Goal: Task Accomplishment & Management: Manage account settings

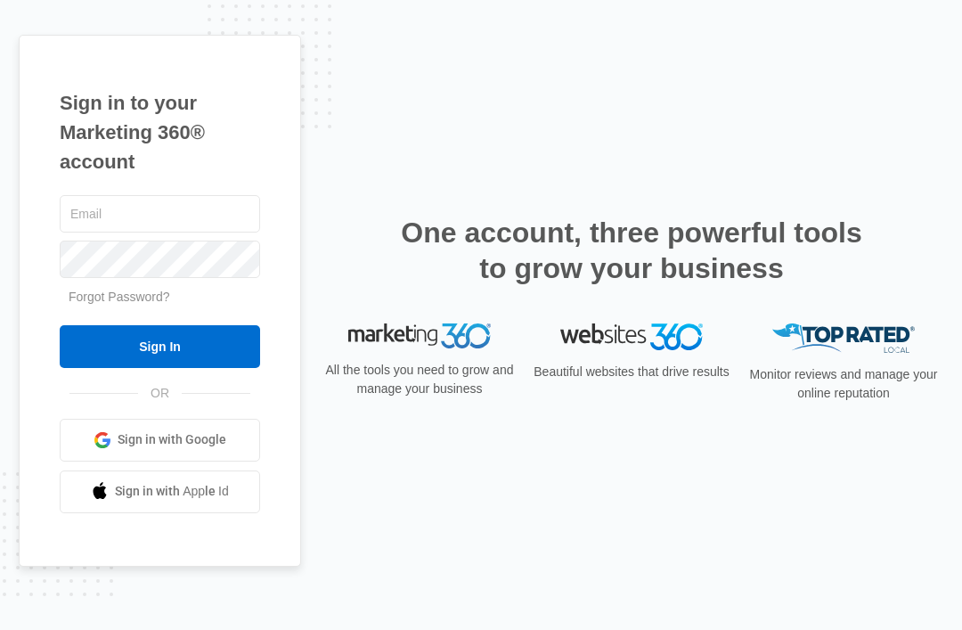
click at [133, 232] on input "text" at bounding box center [160, 213] width 200 height 37
type input "[EMAIL_ADDRESS][DOMAIN_NAME]"
click at [159, 368] on input "Sign In" at bounding box center [160, 346] width 200 height 43
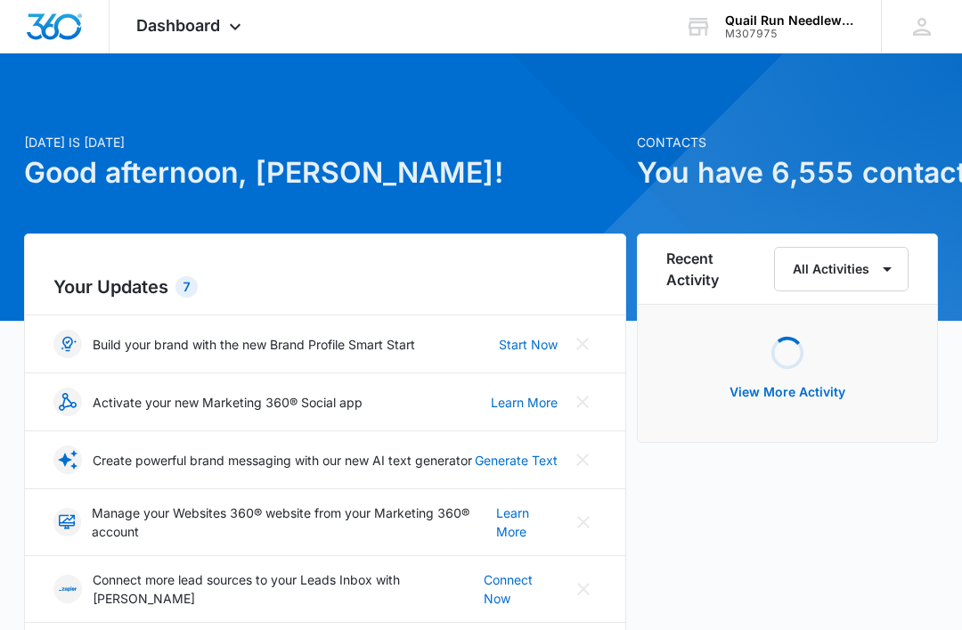
click at [229, 29] on icon at bounding box center [234, 26] width 21 height 21
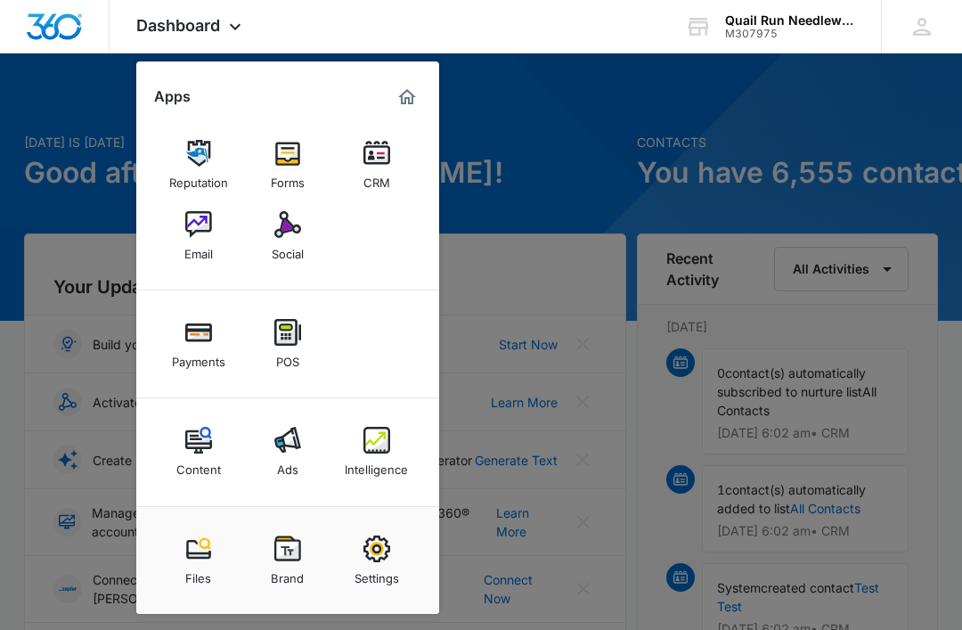
click at [284, 236] on img at bounding box center [287, 224] width 27 height 27
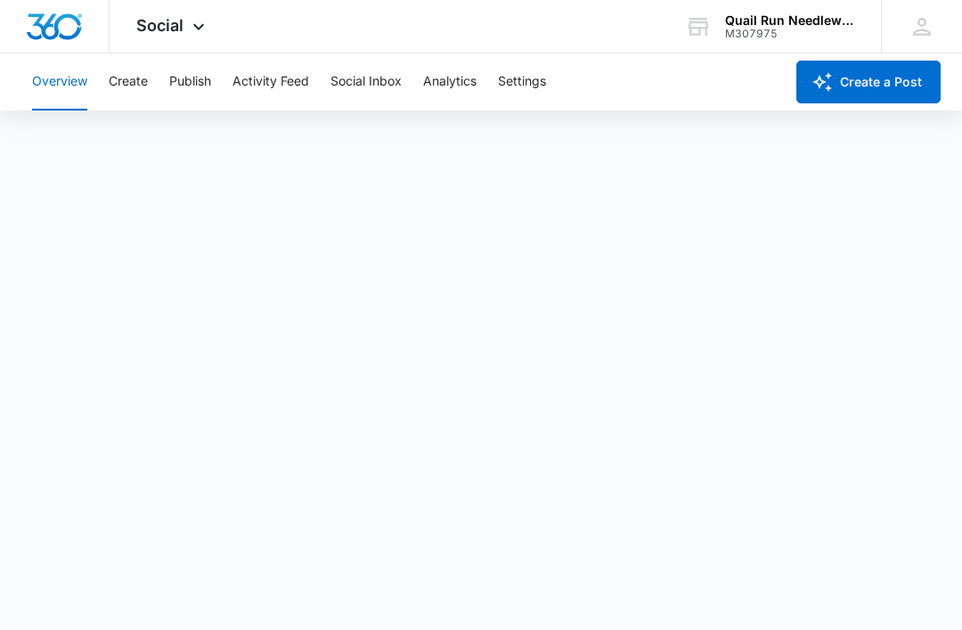
click at [139, 79] on button "Create" at bounding box center [128, 81] width 39 height 57
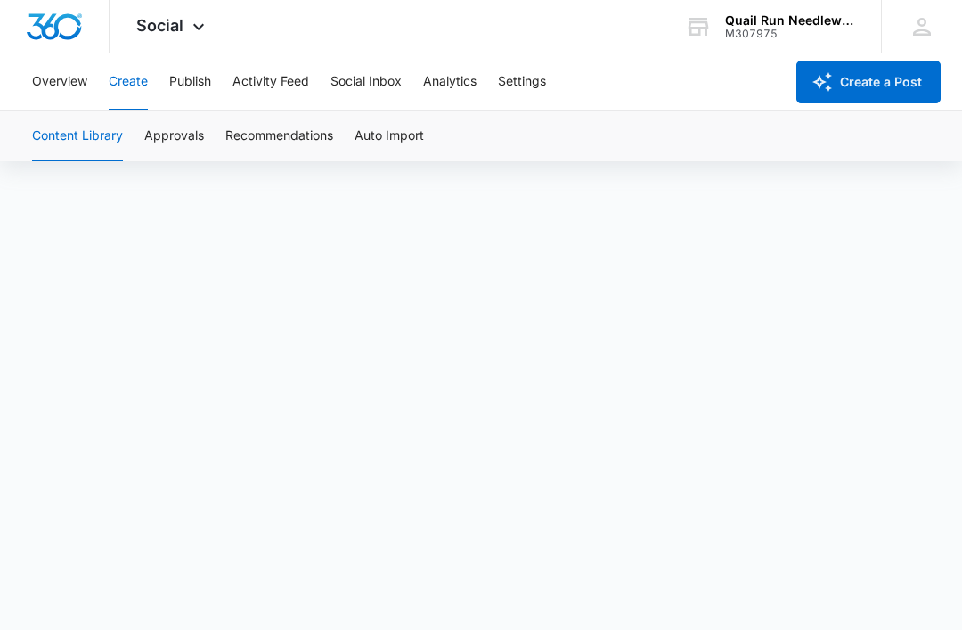
click at [121, 85] on button "Create" at bounding box center [128, 81] width 39 height 57
click at [61, 80] on button "Overview" at bounding box center [59, 81] width 55 height 57
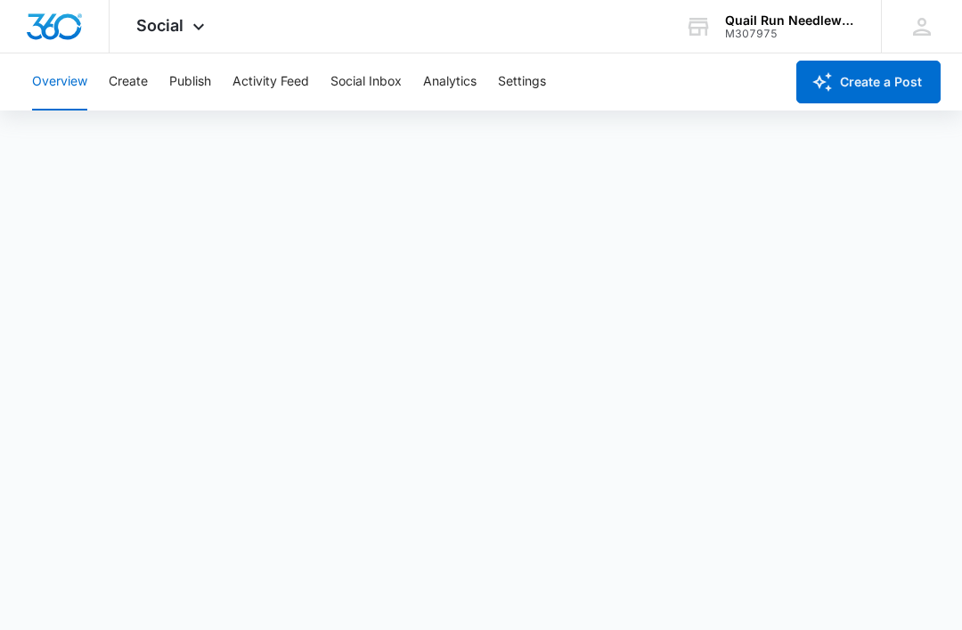
click at [196, 21] on icon at bounding box center [198, 26] width 21 height 21
click at [197, 22] on icon at bounding box center [198, 26] width 21 height 21
click at [191, 31] on icon at bounding box center [198, 26] width 21 height 21
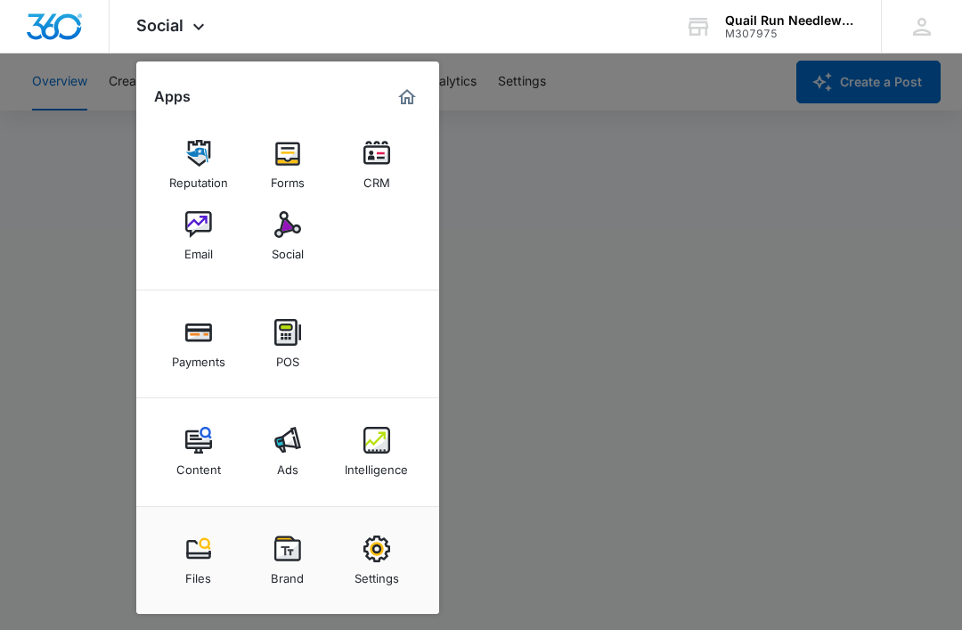
click at [203, 221] on img at bounding box center [198, 224] width 27 height 27
